Goal: Task Accomplishment & Management: Manage account settings

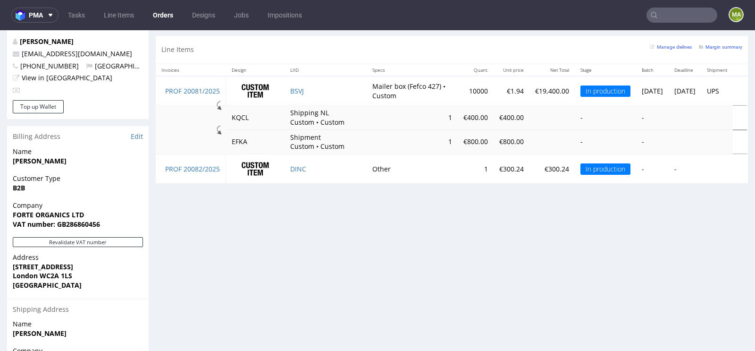
scroll to position [548, 0]
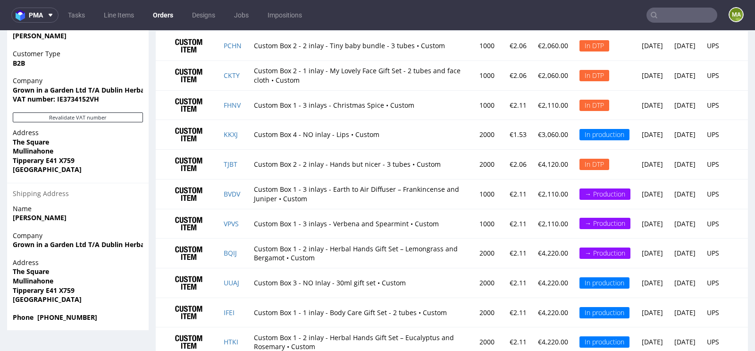
scroll to position [714, 0]
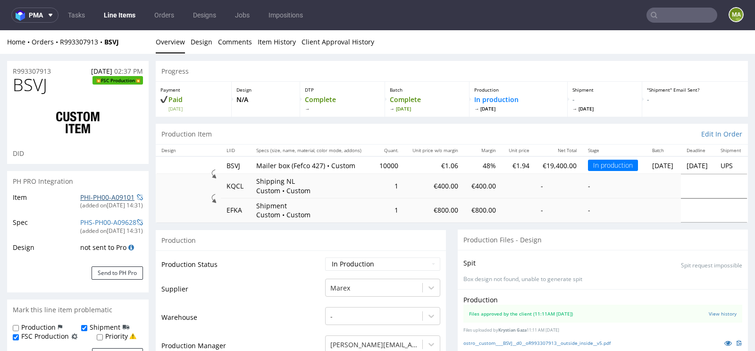
click at [104, 195] on link "PHI-PH00-A09101" at bounding box center [107, 196] width 54 height 9
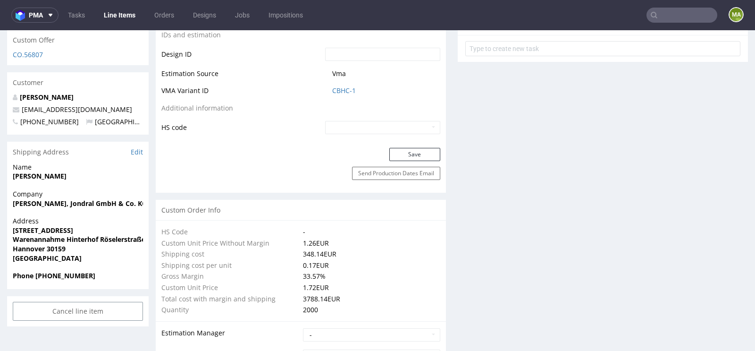
scroll to position [367, 0]
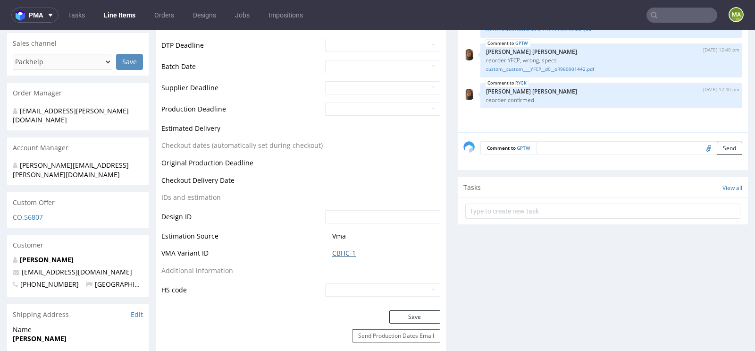
click at [345, 256] on link "CBHC-1" at bounding box center [344, 252] width 24 height 9
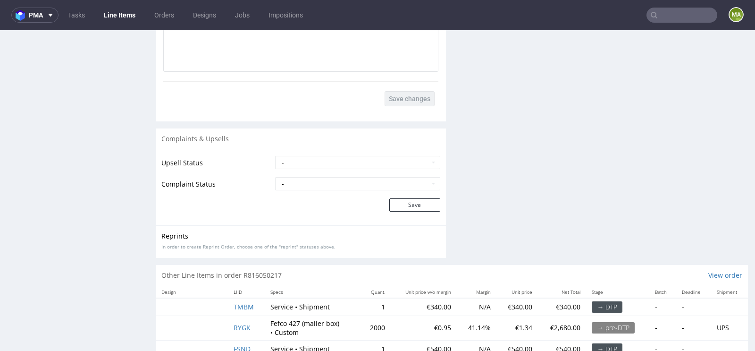
scroll to position [1763, 0]
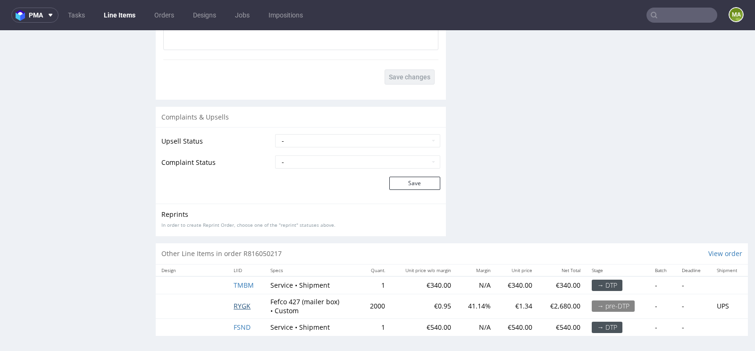
click at [235, 301] on span "RYGK" at bounding box center [242, 305] width 17 height 9
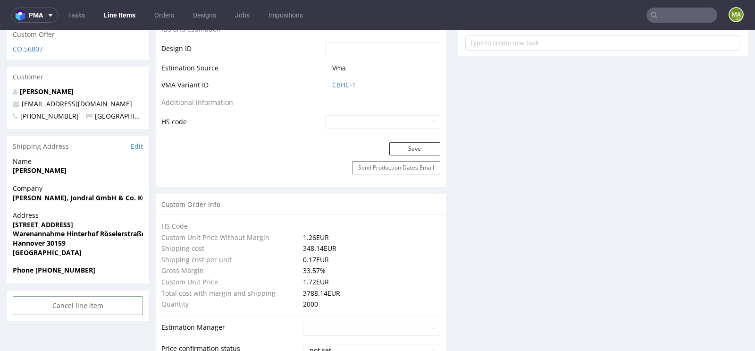
scroll to position [256, 0]
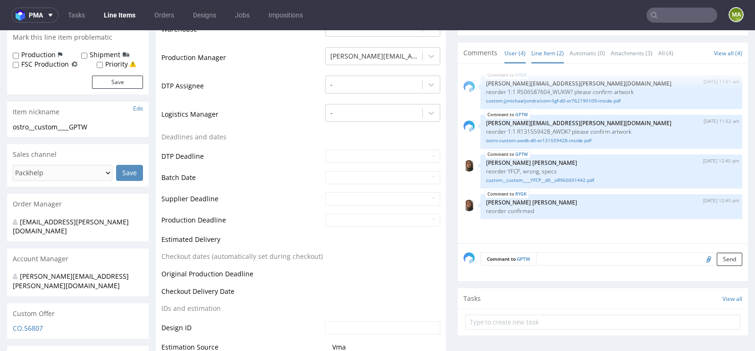
click at [547, 54] on link "Line Item (2)" at bounding box center [547, 53] width 33 height 20
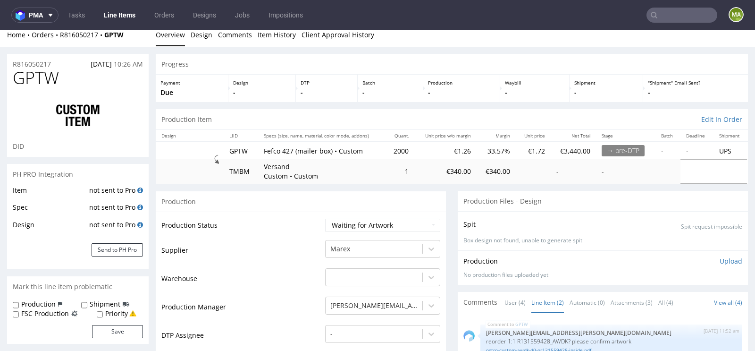
scroll to position [0, 0]
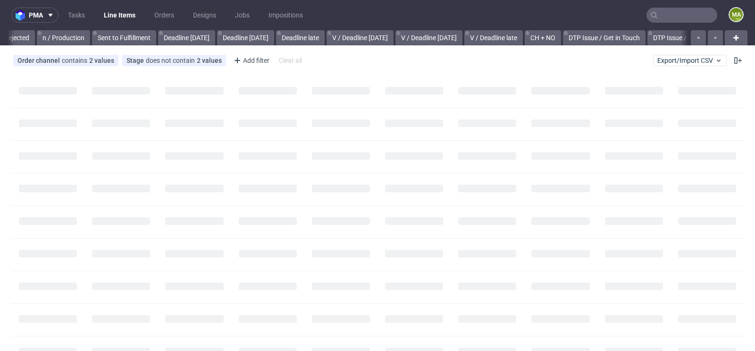
click at [684, 17] on input "text" at bounding box center [681, 15] width 71 height 15
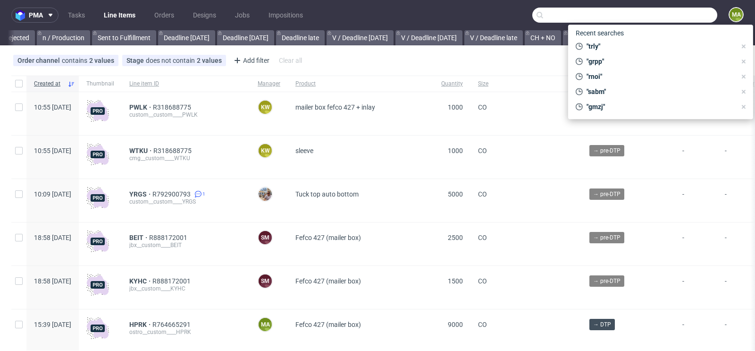
scroll to position [0, 1066]
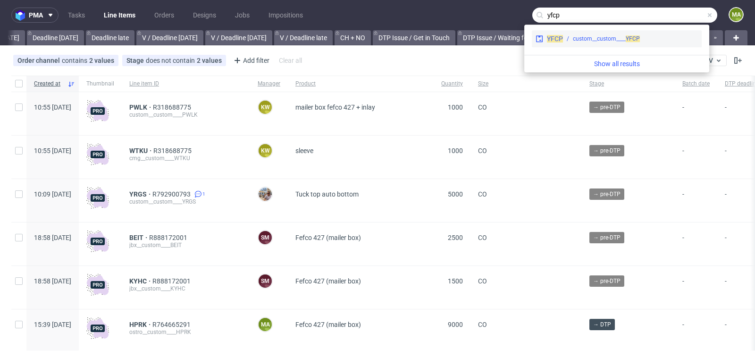
type input "yfcp"
click at [605, 41] on div "custom__custom____ YFCP" at bounding box center [606, 38] width 67 height 8
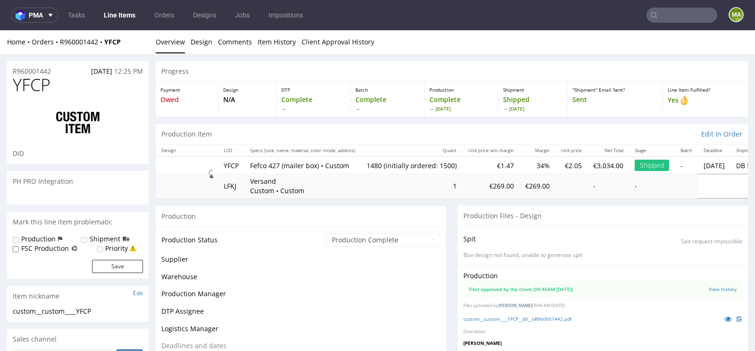
scroll to position [33, 0]
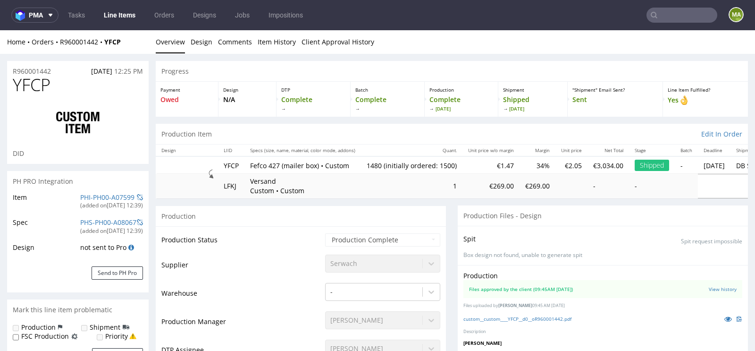
select select "in_progress"
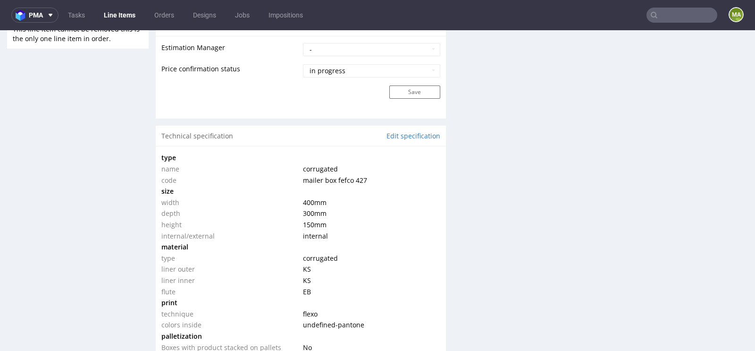
scroll to position [912, 0]
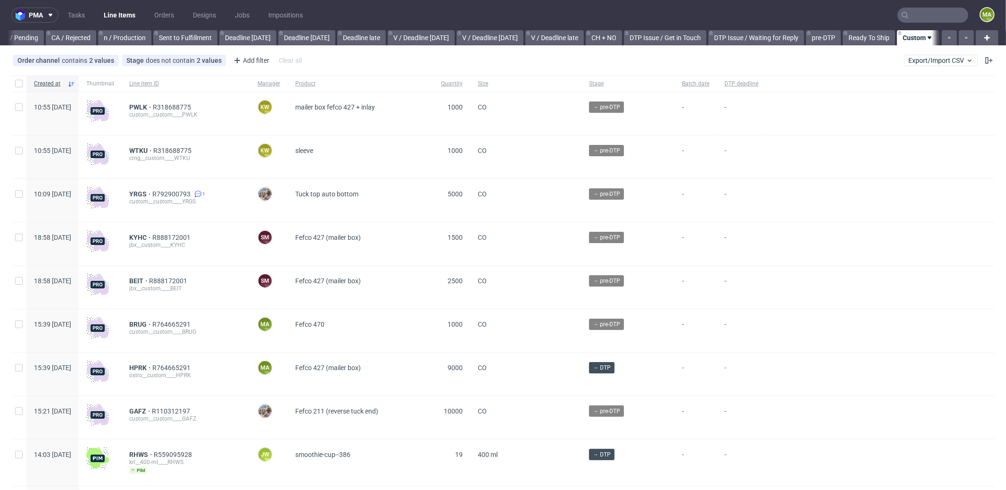
scroll to position [0, 814]
click at [943, 9] on input "text" at bounding box center [933, 15] width 71 height 15
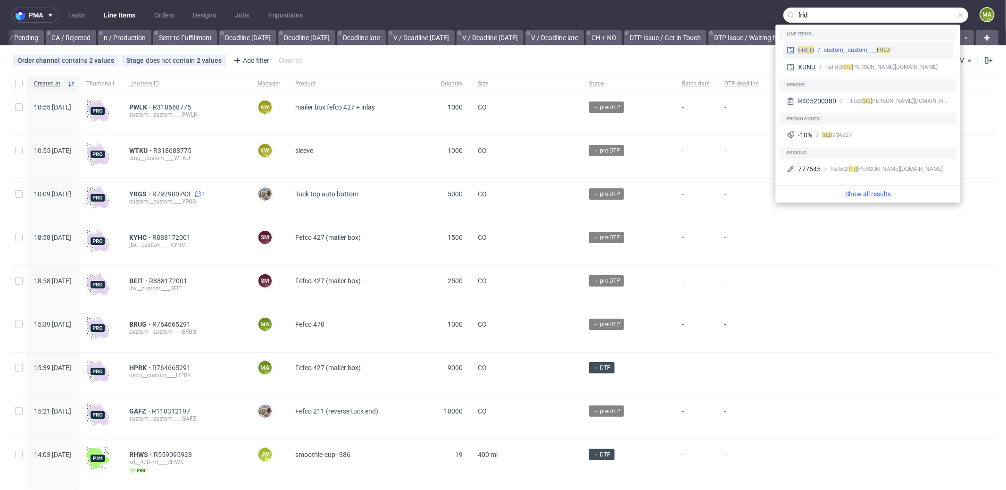
type input "frld"
click at [814, 50] on div "custom__custom____ FRLD" at bounding box center [881, 50] width 135 height 8
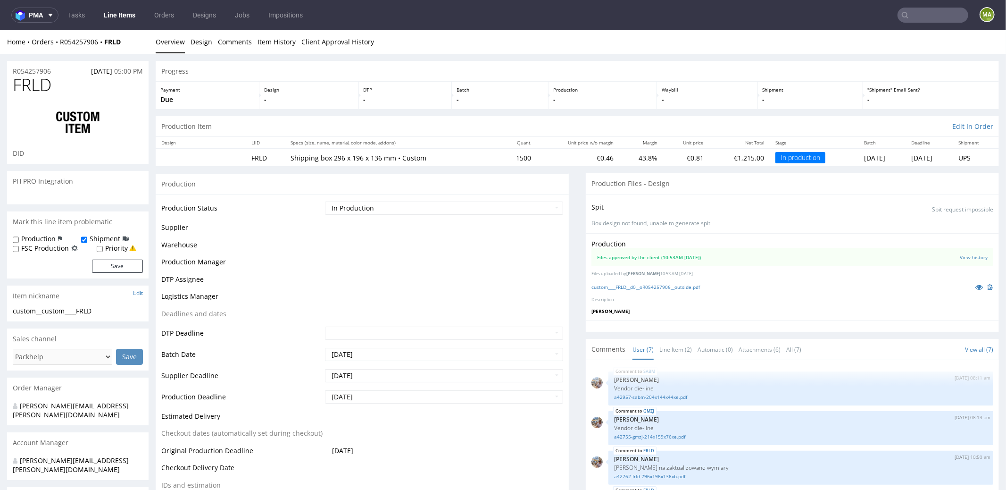
scroll to position [86, 0]
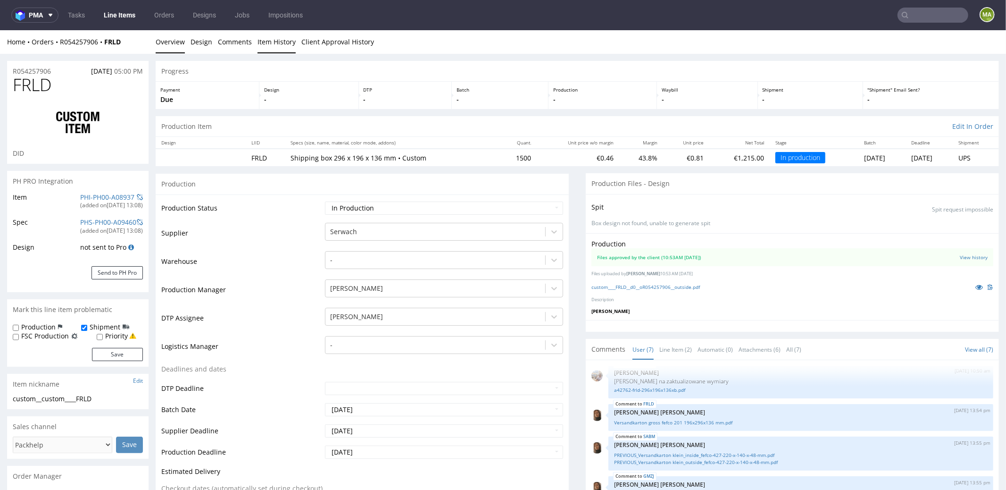
click at [269, 49] on link "Item History" at bounding box center [277, 41] width 38 height 23
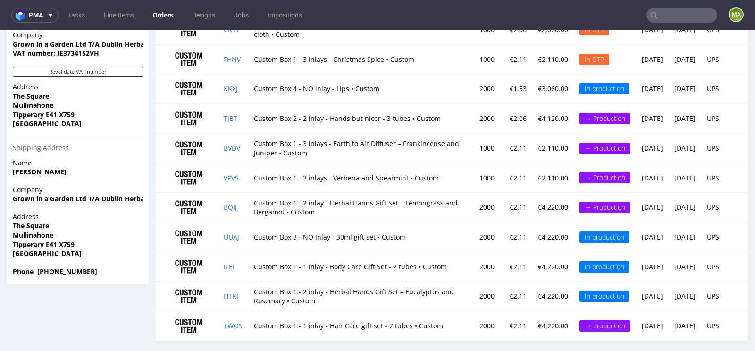
scroll to position [714, 0]
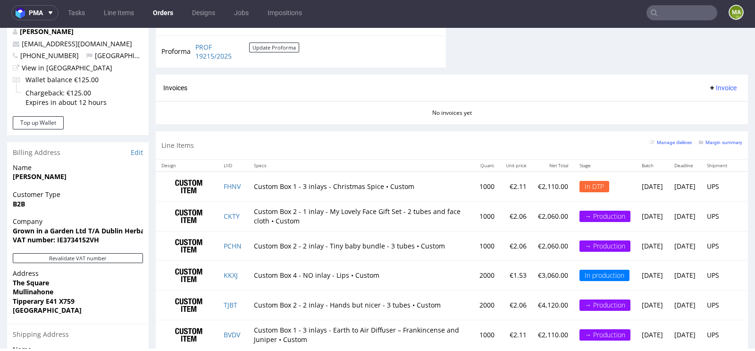
scroll to position [204, 0]
